Goal: Task Accomplishment & Management: Manage account settings

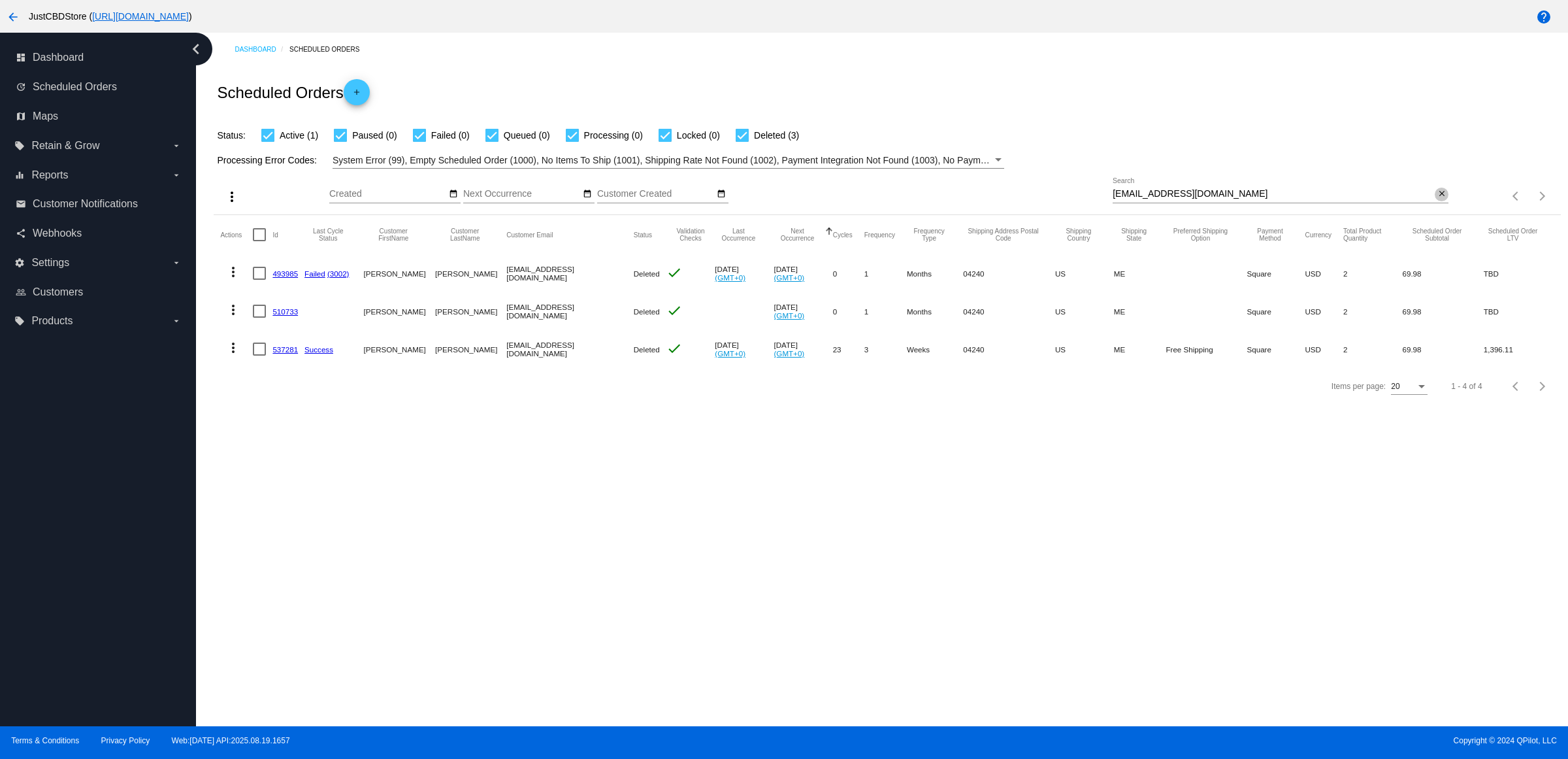
click at [1437, 199] on mat-icon "close" at bounding box center [1442, 194] width 9 height 11
click at [1435, 199] on input "Search" at bounding box center [1281, 194] width 336 height 11
paste input "[EMAIL_ADDRESS][DOMAIN_NAME]"
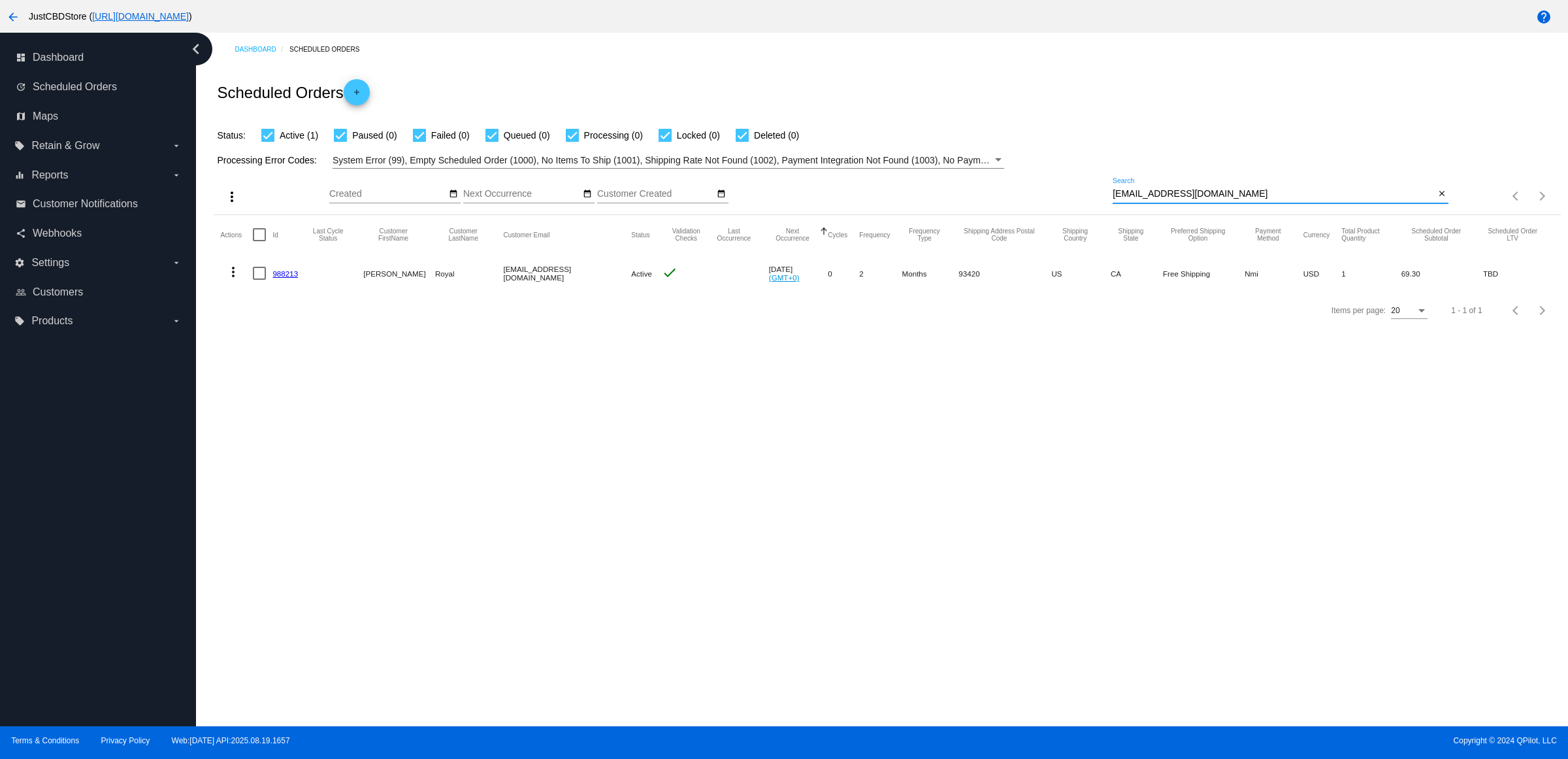
type input "[EMAIL_ADDRESS][DOMAIN_NAME]"
click at [298, 278] on link "988213" at bounding box center [285, 274] width 26 height 9
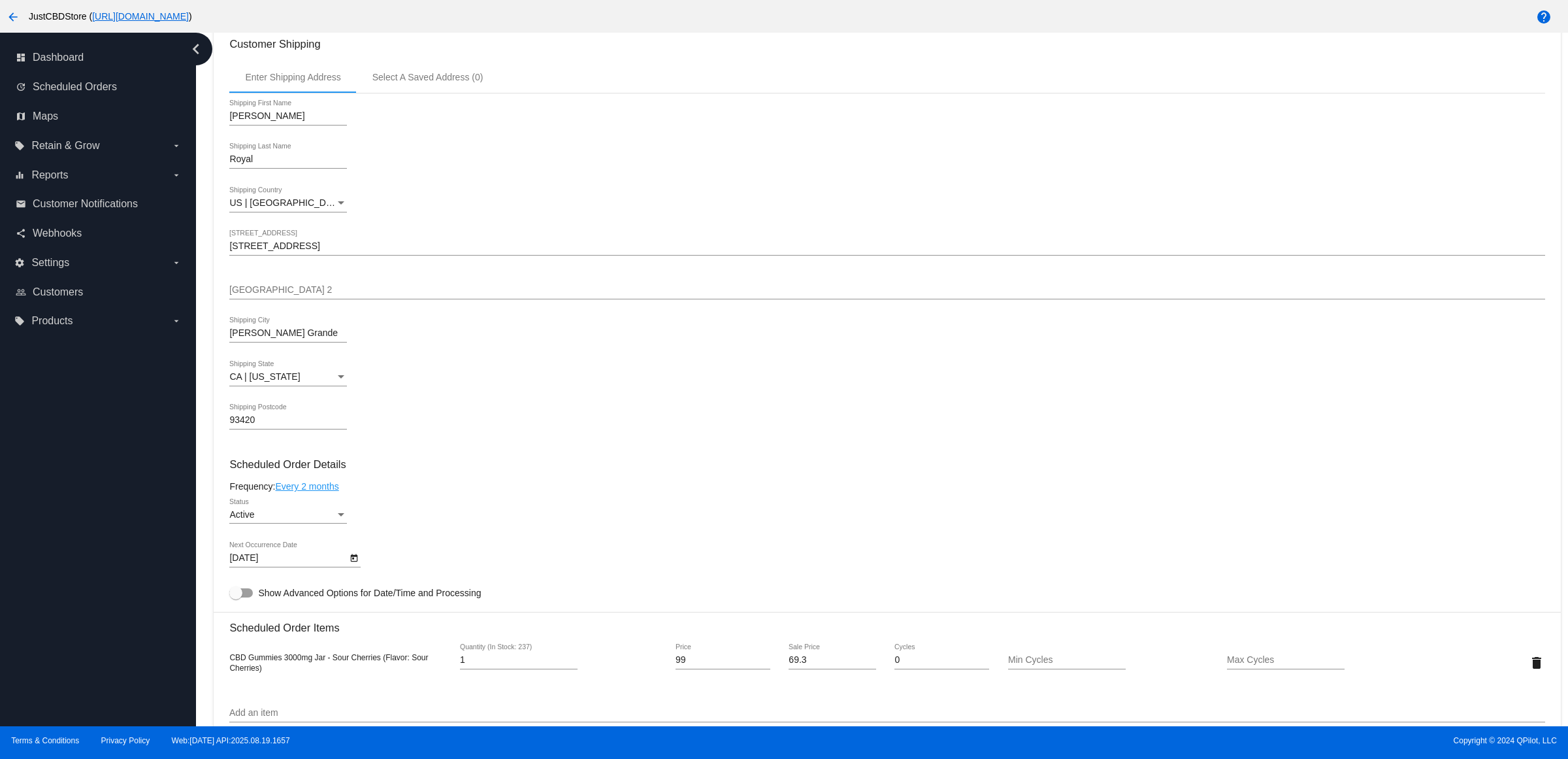
scroll to position [817, 0]
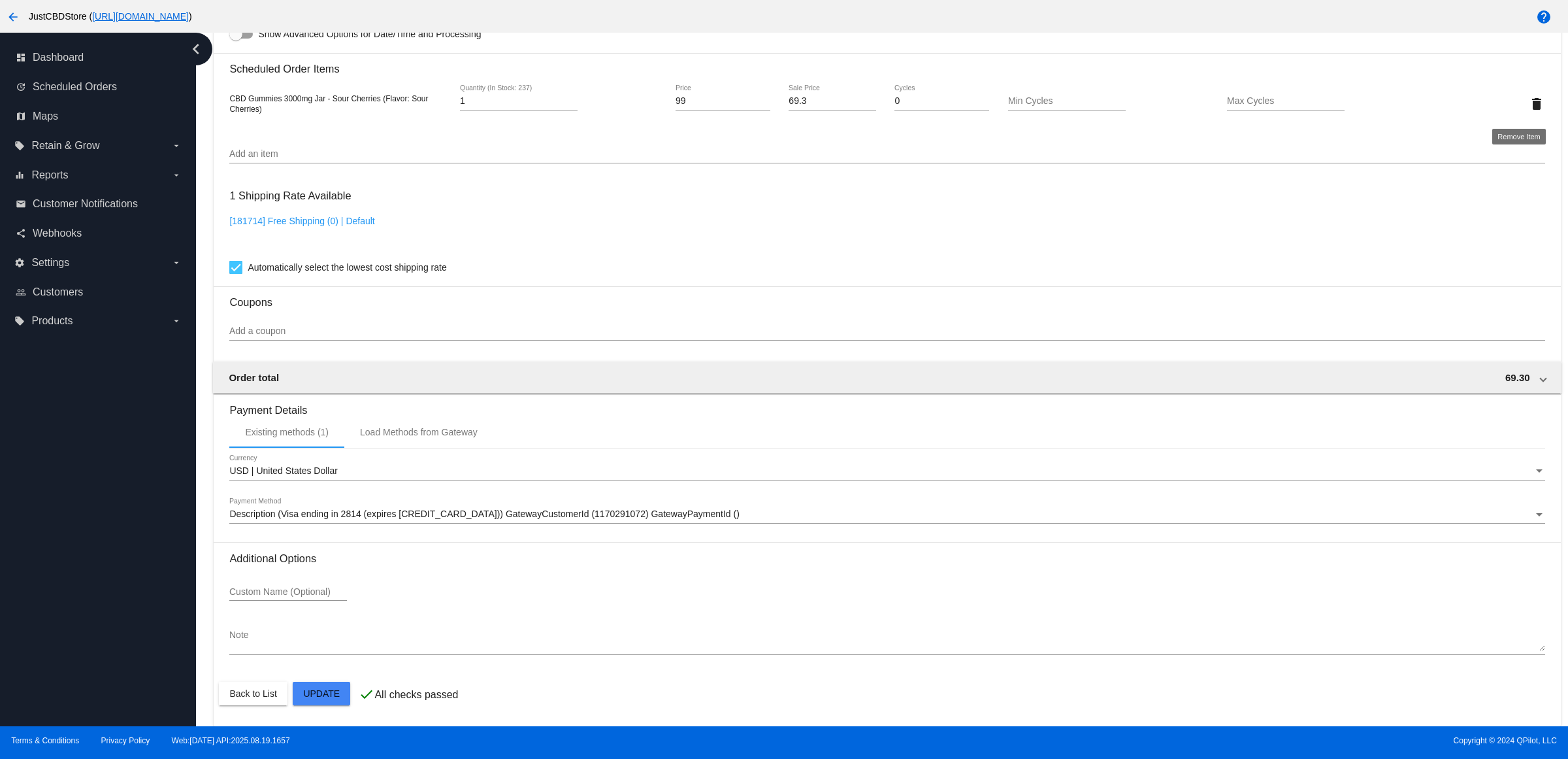
click at [1529, 101] on mat-icon "delete" at bounding box center [1537, 104] width 16 height 16
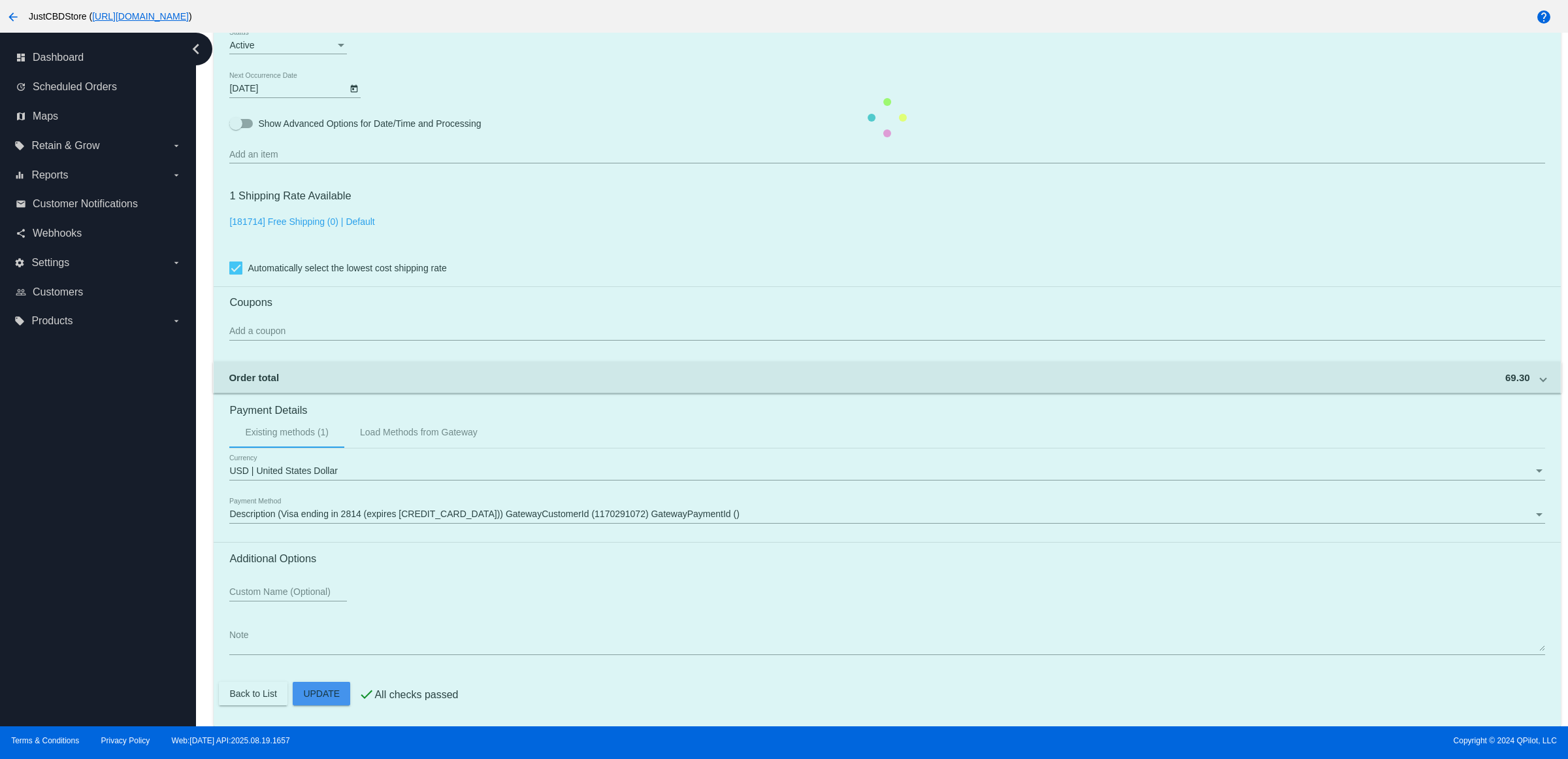
scroll to position [730, 0]
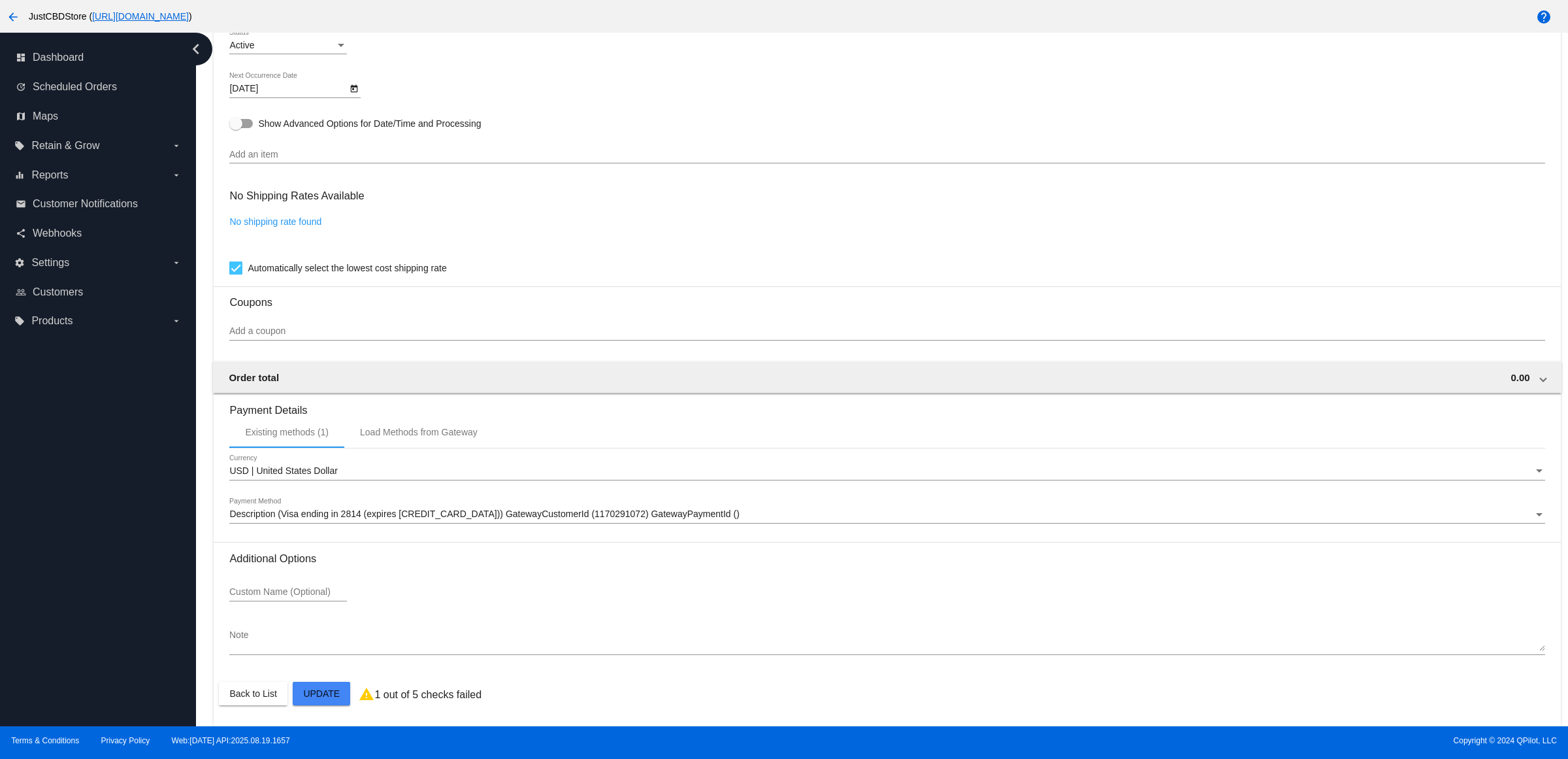
click at [480, 152] on input "Add an item" at bounding box center [887, 155] width 1315 height 11
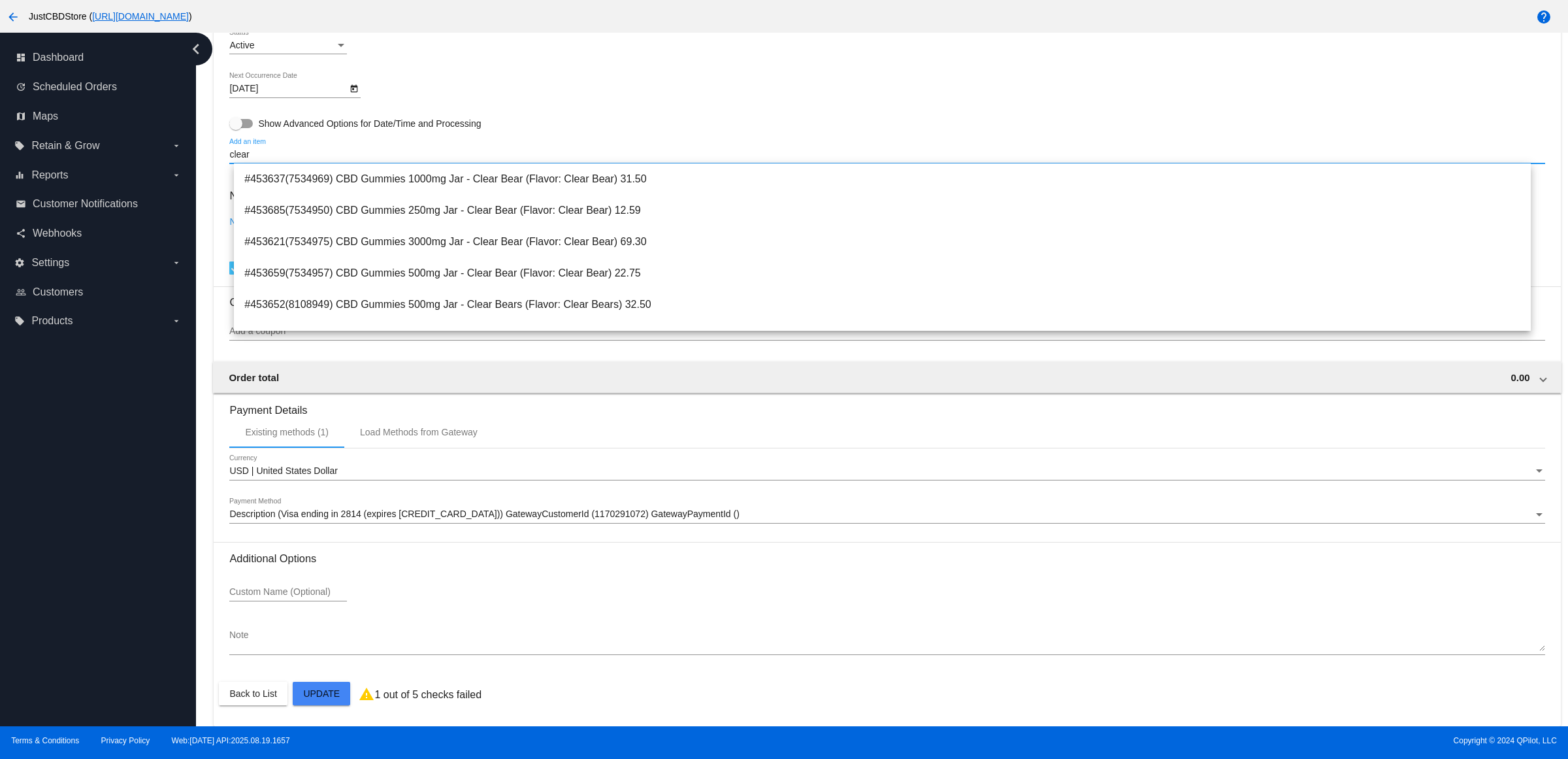
click at [288, 154] on input "clear" at bounding box center [887, 155] width 1315 height 11
drag, startPoint x: 282, startPoint y: 154, endPoint x: 149, endPoint y: 156, distance: 133.0
click at [152, 156] on div "dashboard Dashboard update Scheduled Orders map Maps local_offer Retain & Grow …" at bounding box center [784, 380] width 1568 height 694
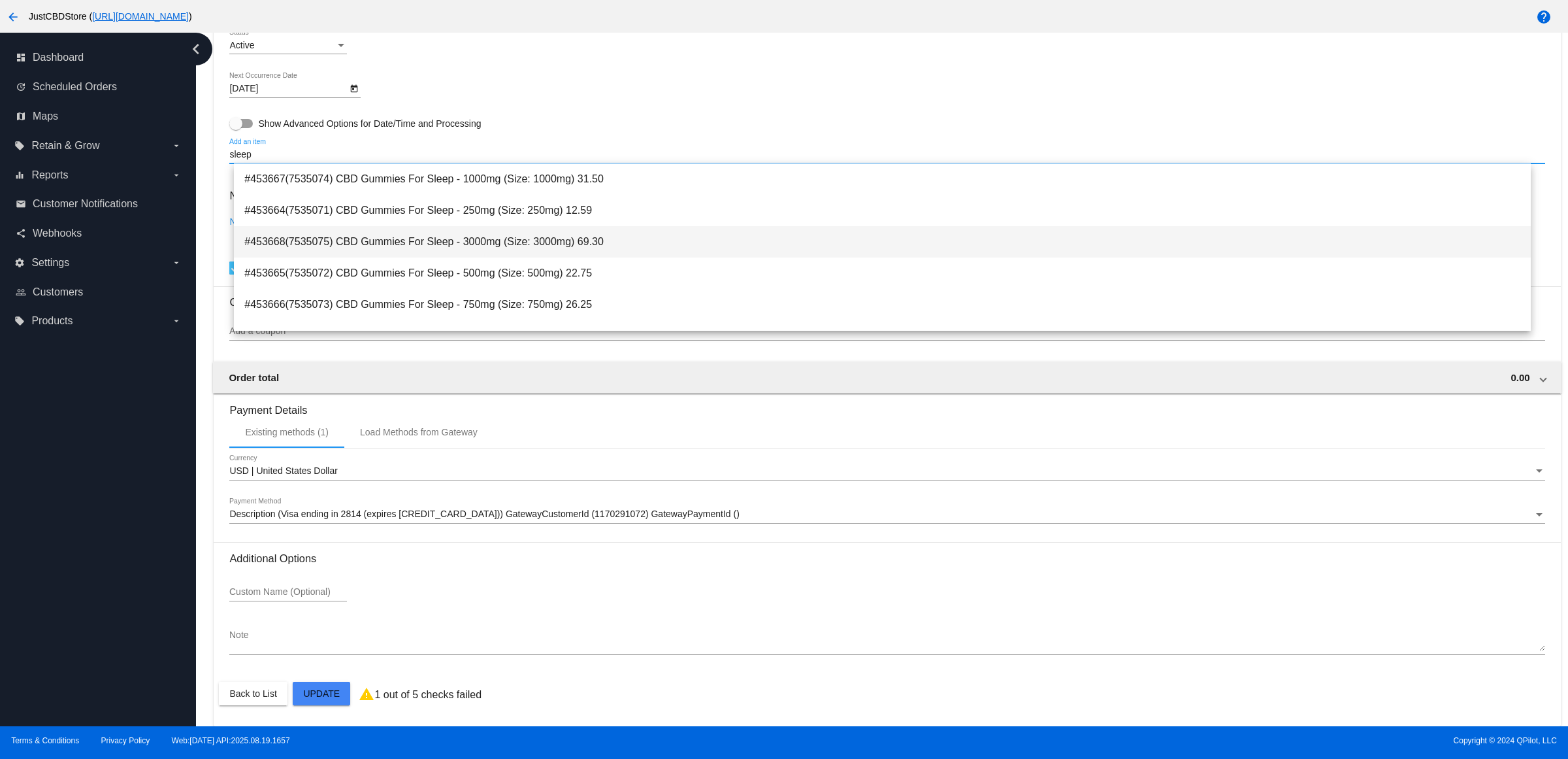
type input "sleep"
click at [582, 249] on span "#453668(7535075) CBD Gummies For Sleep - 3000mg (Size: 3000mg) 69.30" at bounding box center [881, 241] width 1276 height 31
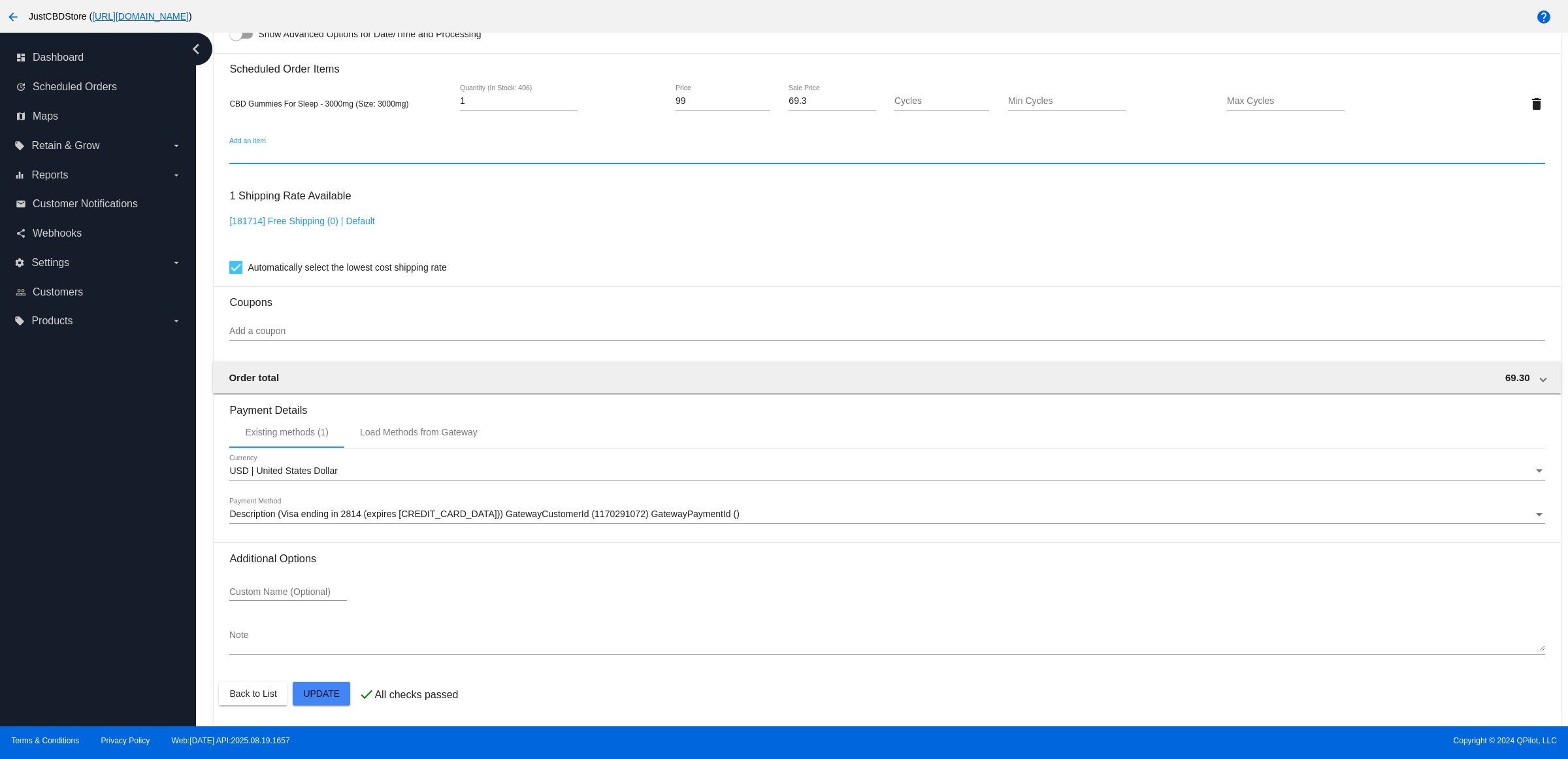
drag, startPoint x: 341, startPoint y: 687, endPoint x: 360, endPoint y: 678, distance: 21.0
click at [343, 687] on mat-card "Customer 5735629: [PERSON_NAME] Royal [EMAIL_ADDRESS][DOMAIN_NAME] Customer Shi…" at bounding box center [887, 73] width 1346 height 1307
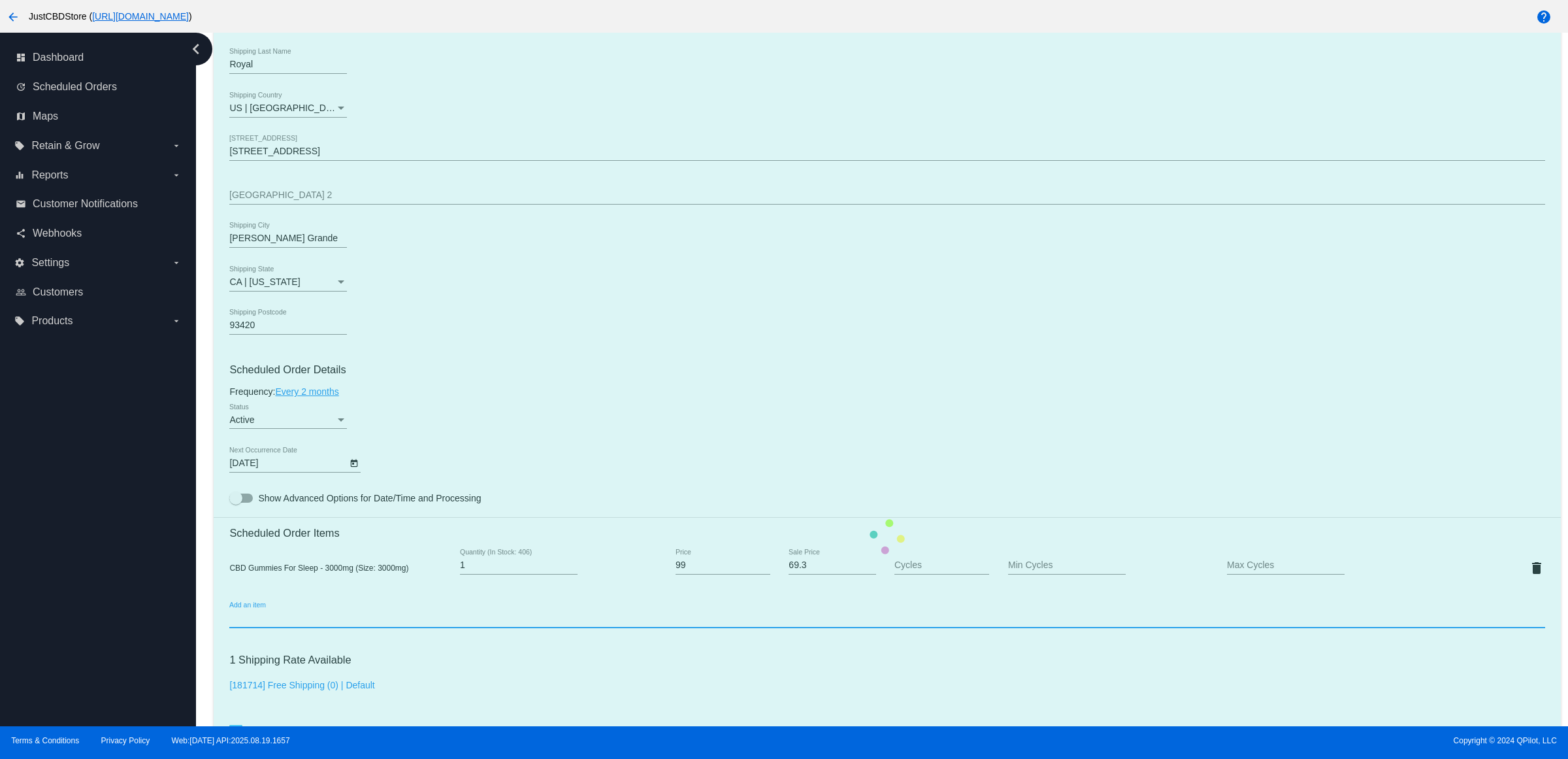
scroll to position [86, 0]
